Goal: Task Accomplishment & Management: Manage account settings

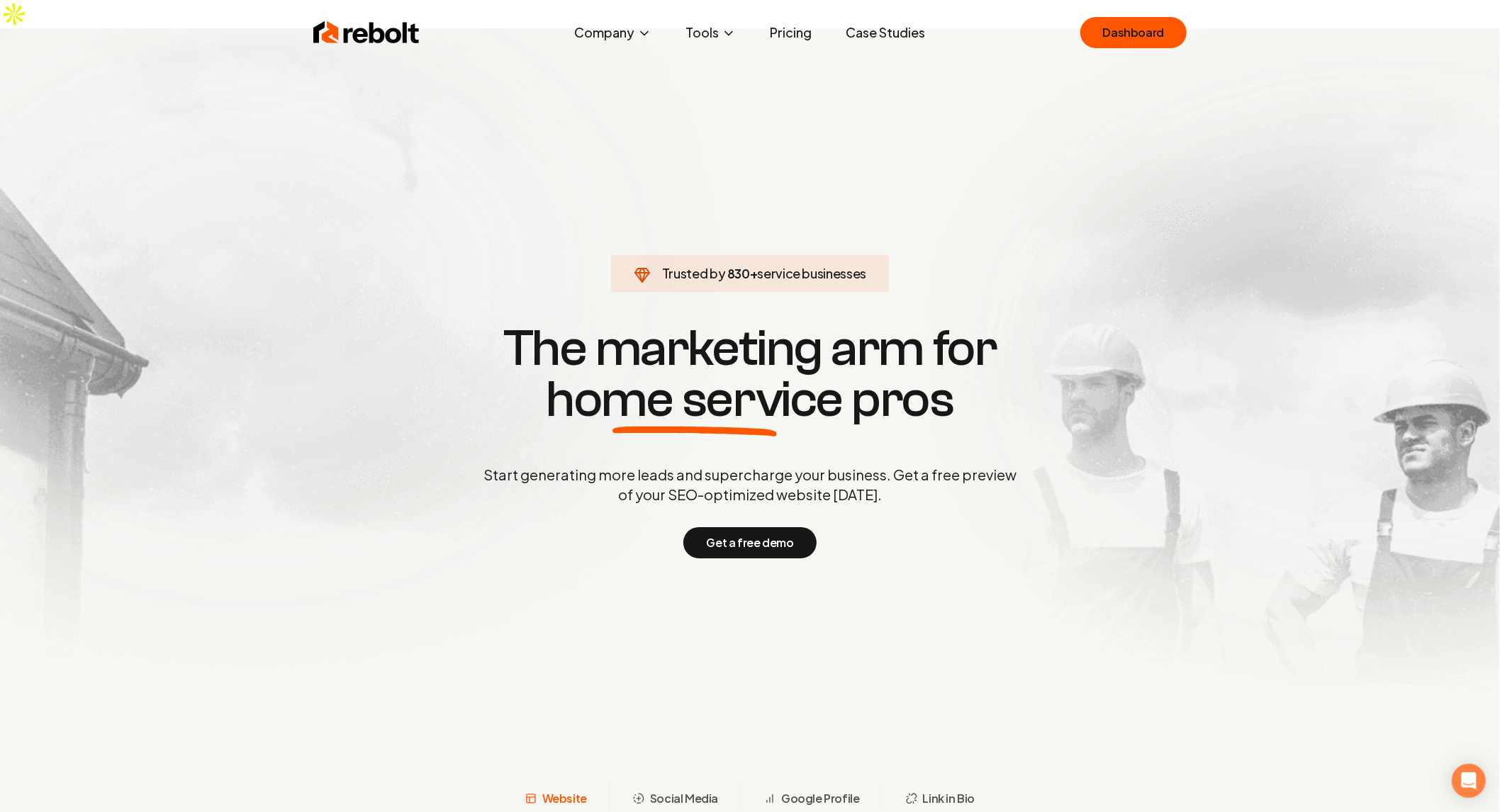
click at [1156, 29] on img at bounding box center [750, 377] width 1500 height 697
click at [1118, 33] on link "Dashboard" at bounding box center [1133, 33] width 106 height 32
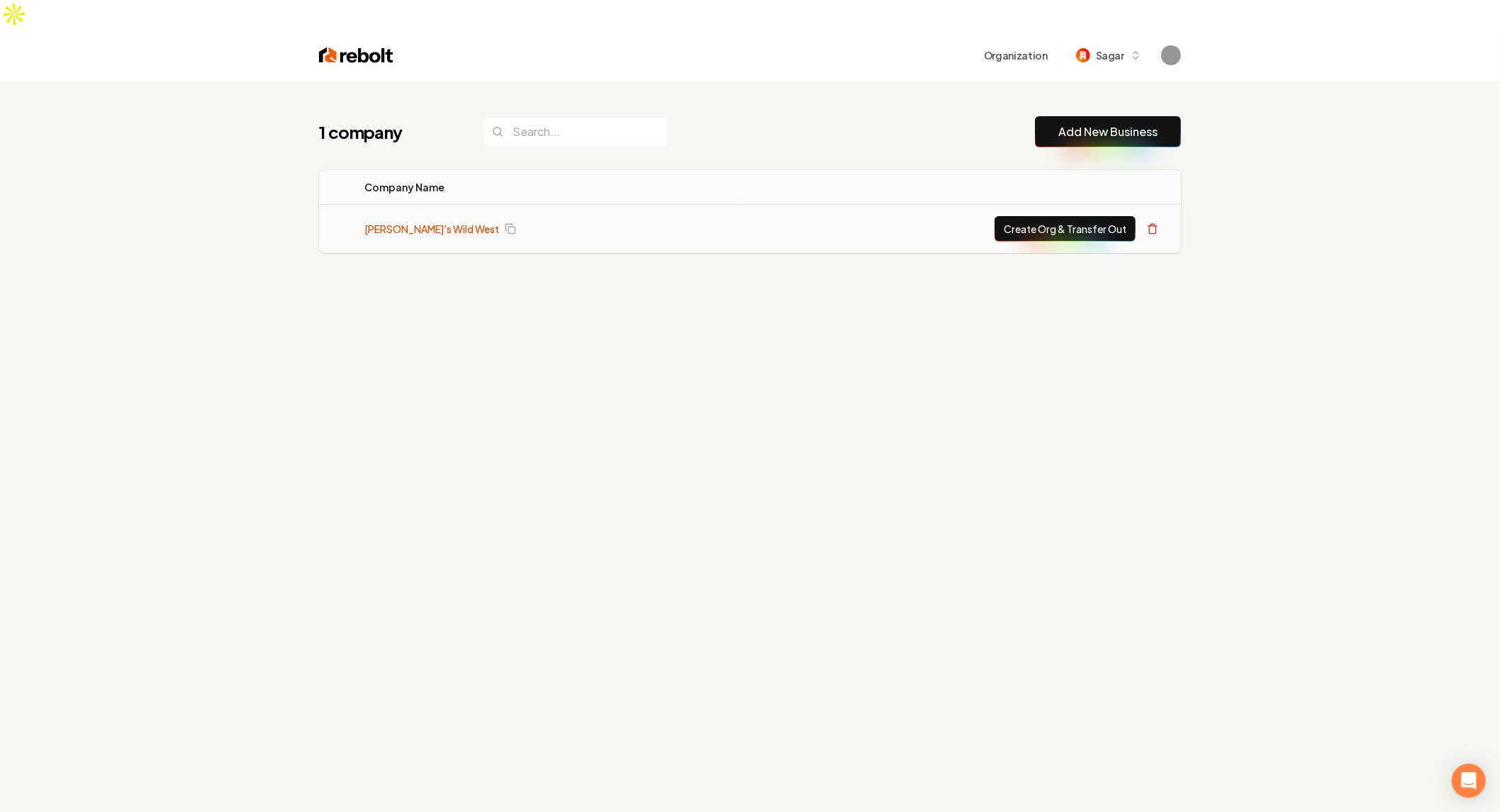
click at [424, 222] on link "[PERSON_NAME]'s Wild West" at bounding box center [432, 229] width 135 height 14
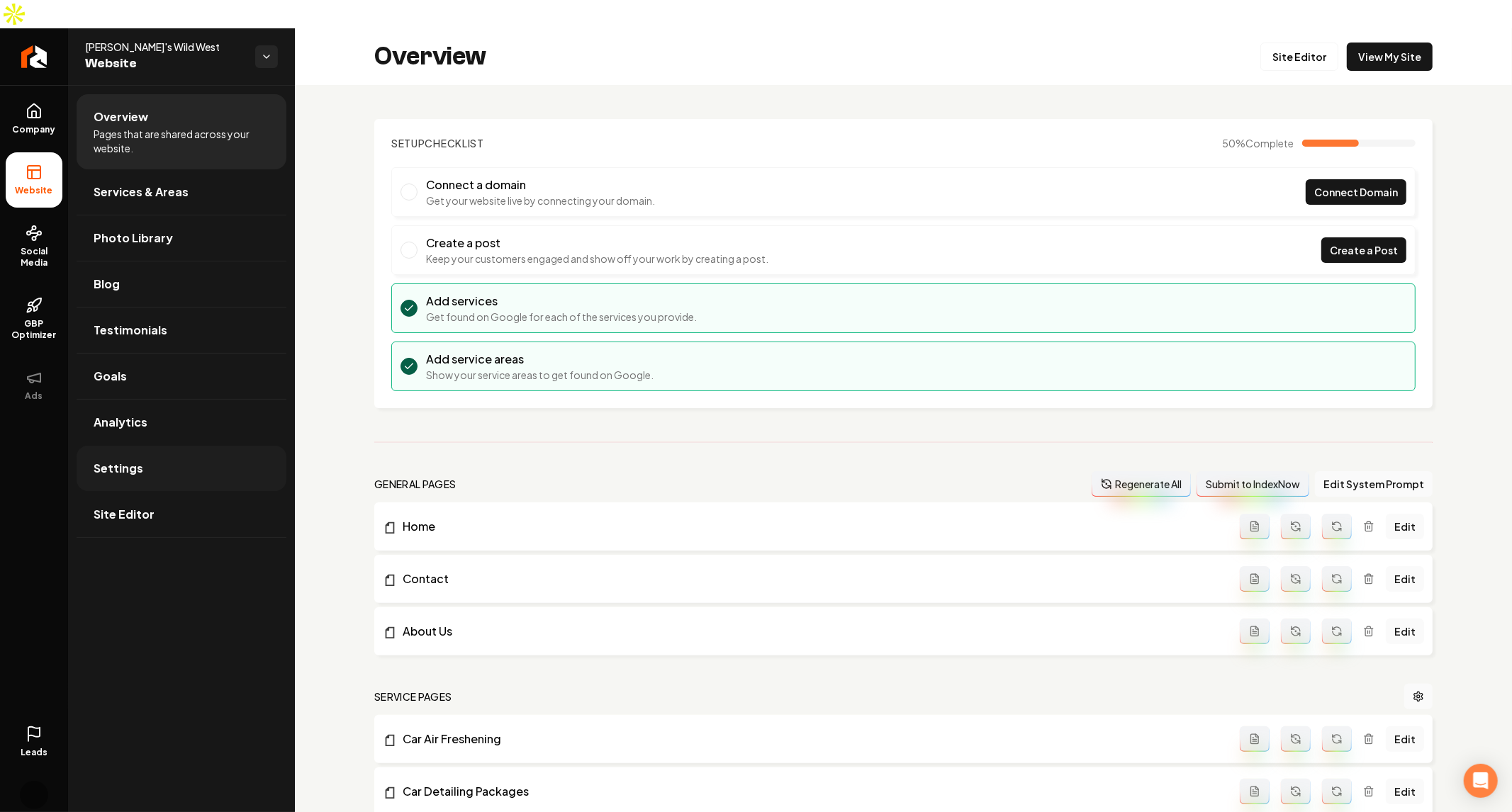
click at [190, 457] on link "Settings" at bounding box center [181, 468] width 210 height 45
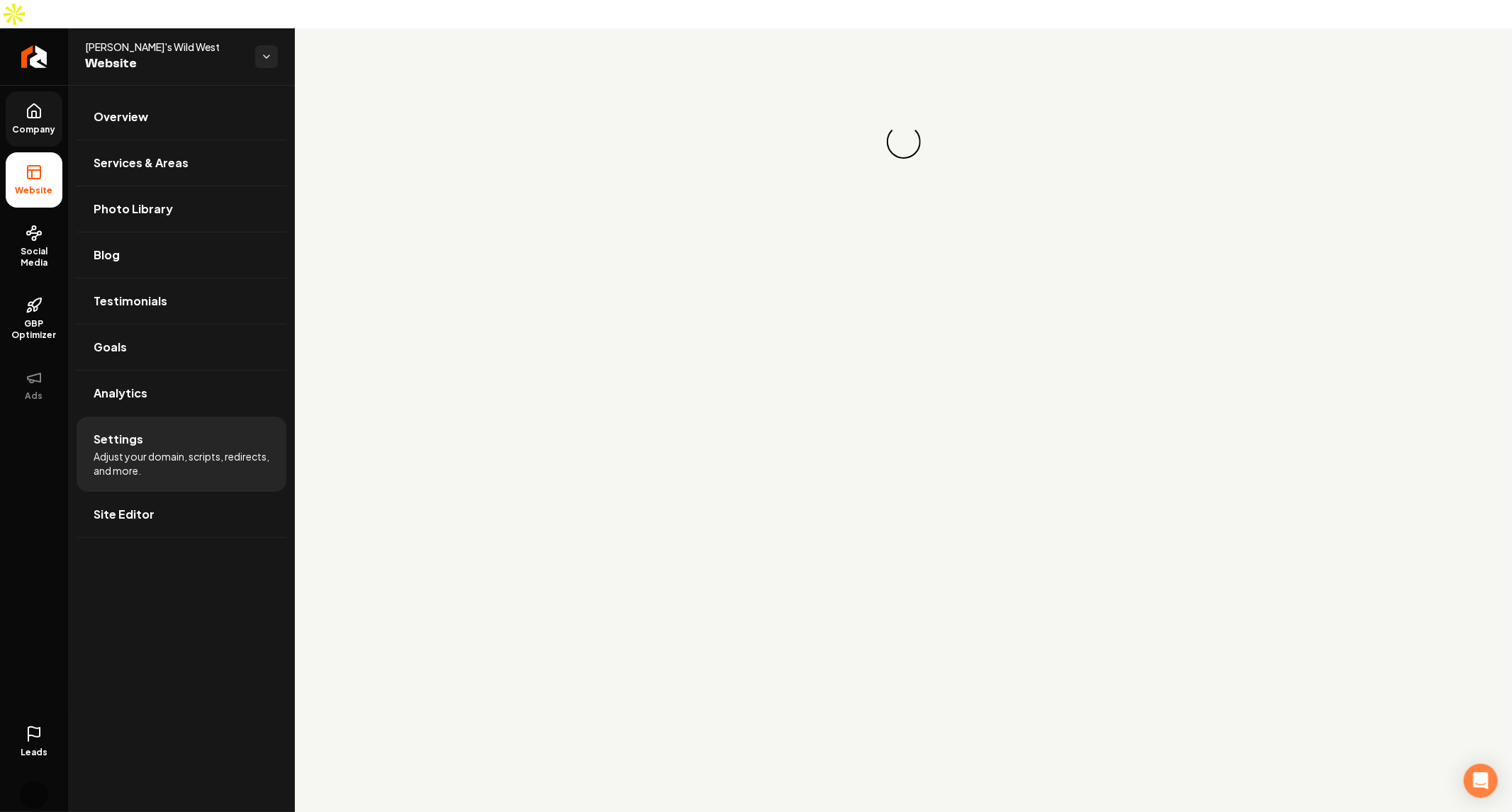
click at [35, 124] on span "Company" at bounding box center [34, 130] width 55 height 11
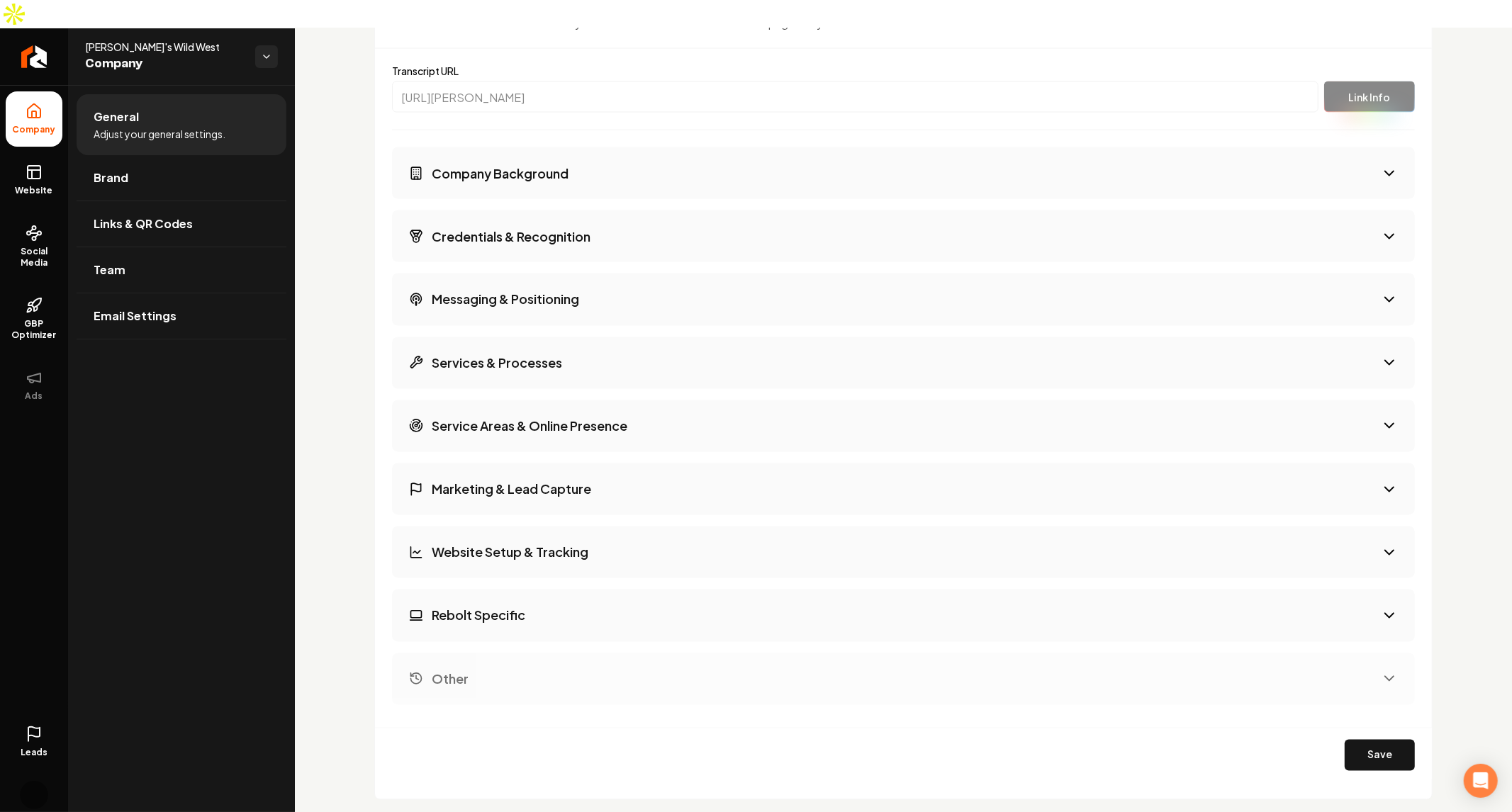
scroll to position [2033, 0]
click at [1287, 680] on form "Company Background Credentials & Recognition Messaging & Positioning Services &…" at bounding box center [903, 463] width 1023 height 635
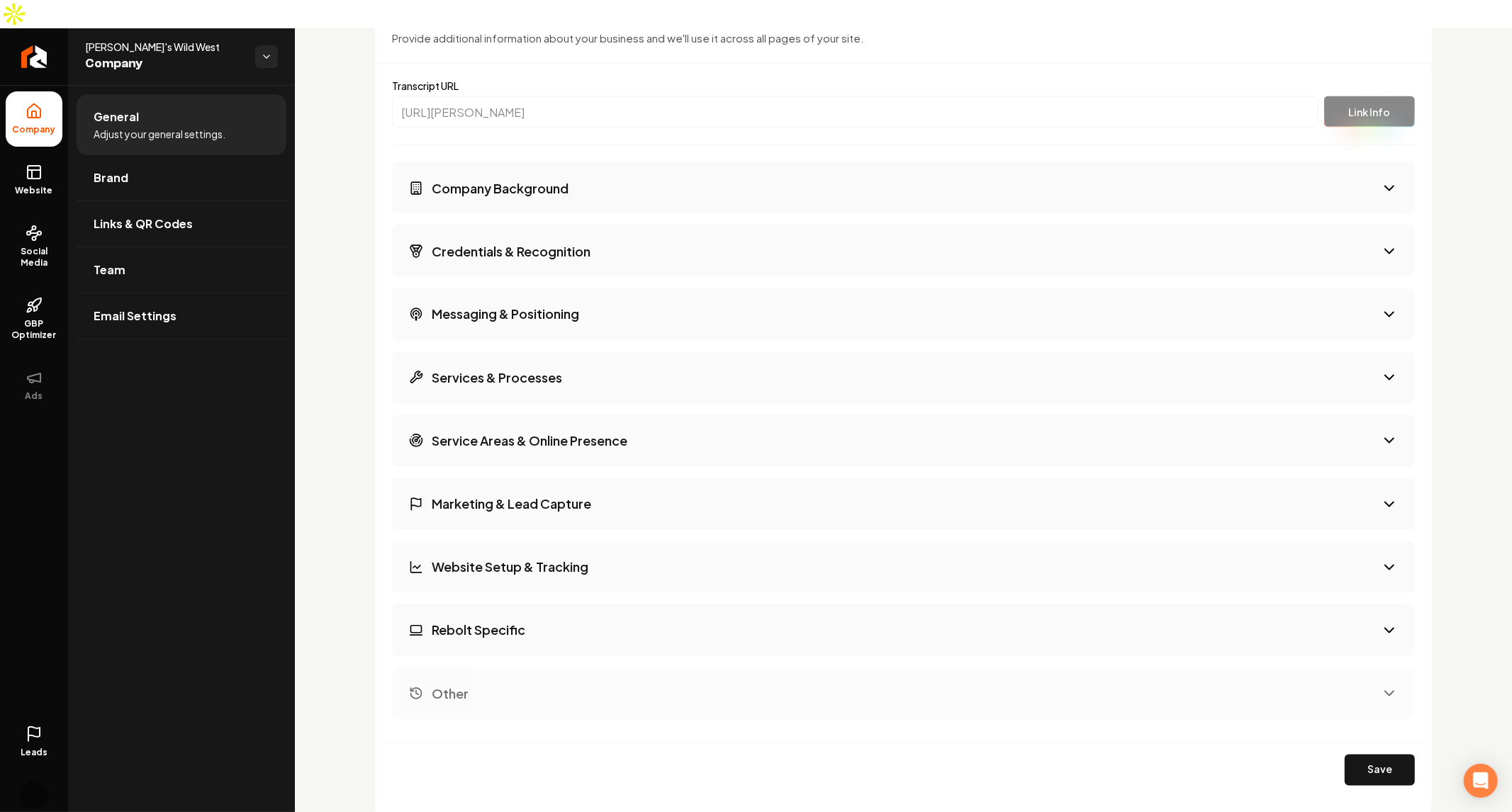
scroll to position [2016, 0]
click at [939, 227] on button "Credentials & Recognition" at bounding box center [903, 253] width 1023 height 52
